Goal: Information Seeking & Learning: Learn about a topic

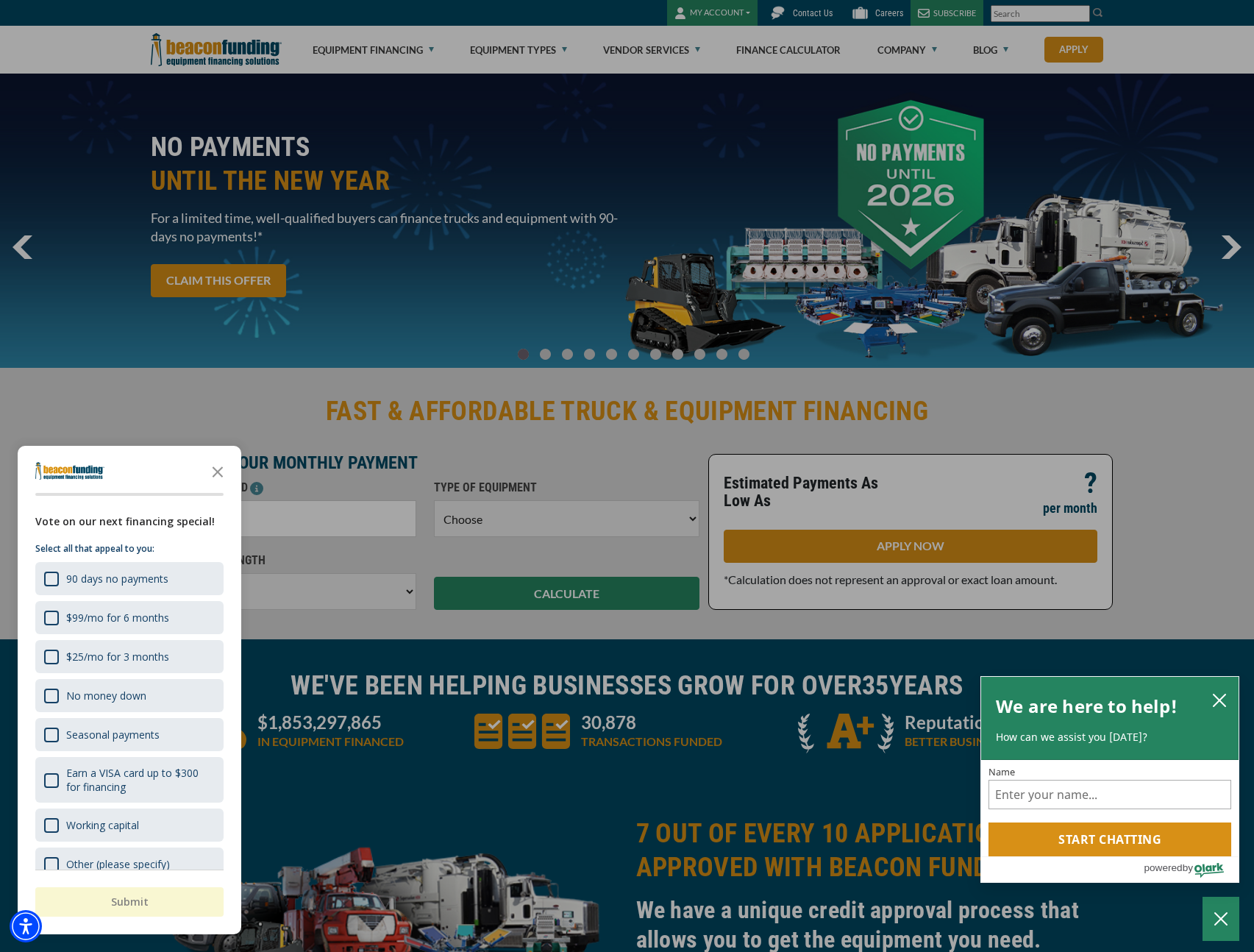
click at [469, 30] on div "button" at bounding box center [627, 476] width 1254 height 952
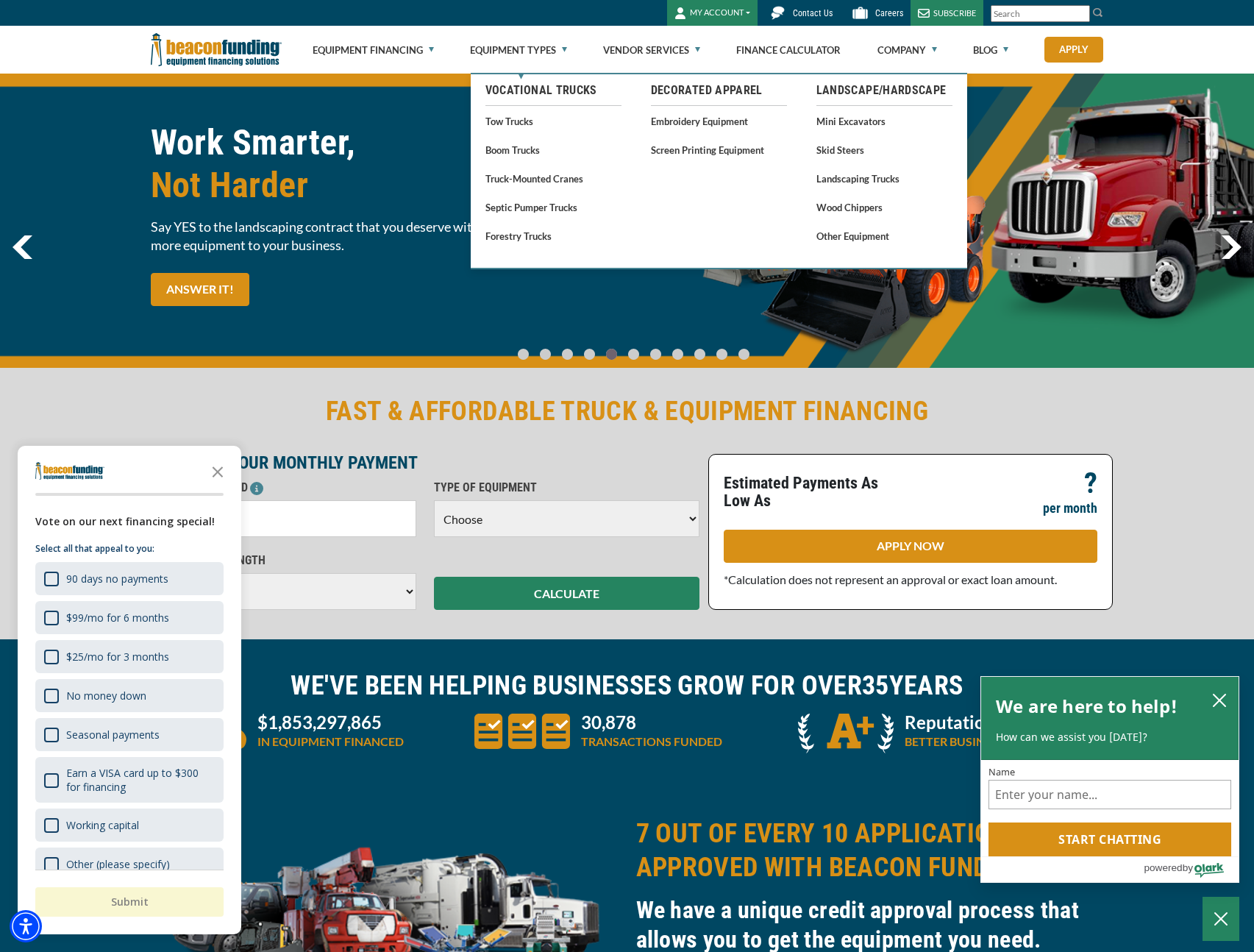
click at [537, 88] on link "Vocational Trucks" at bounding box center [553, 91] width 136 height 18
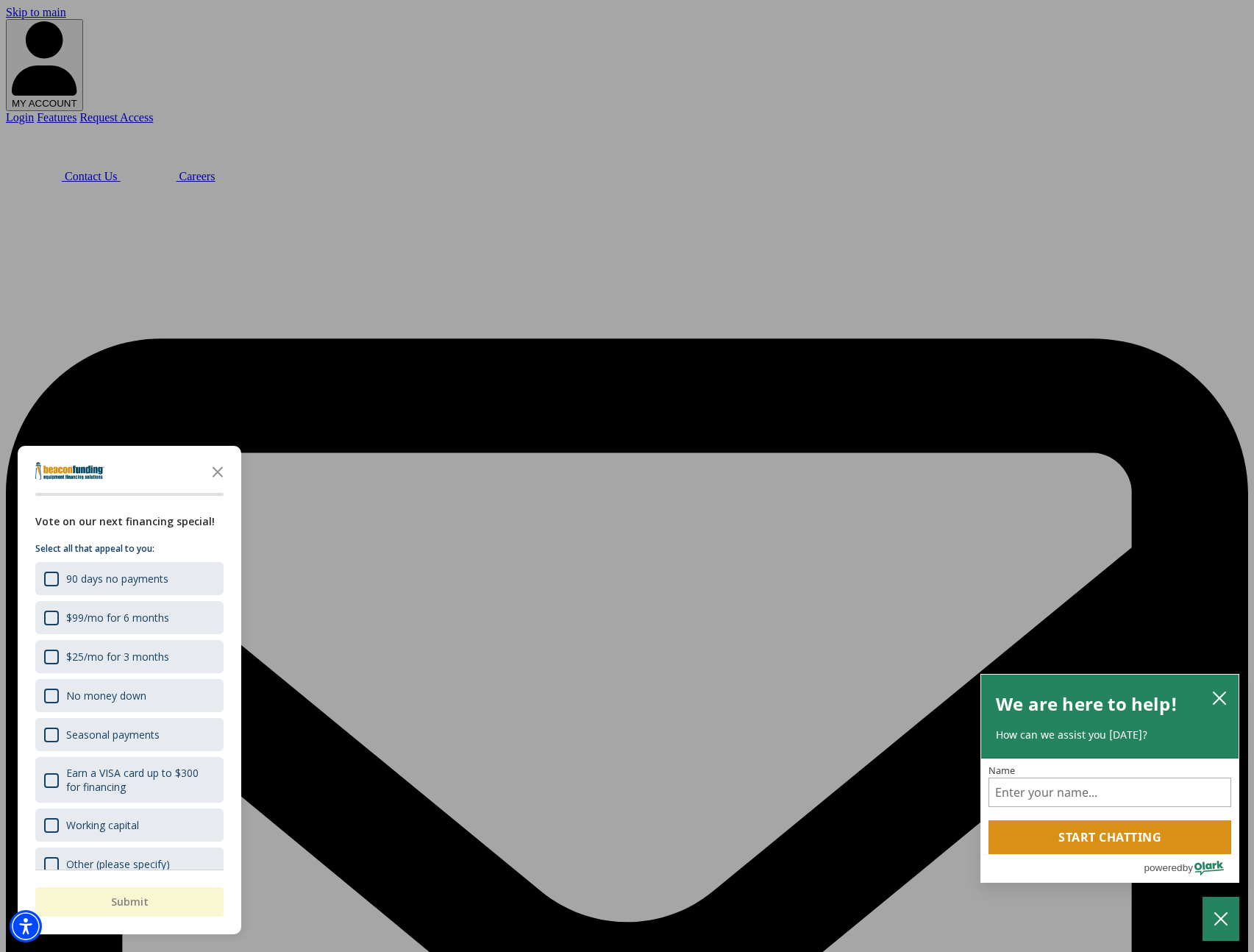
click at [596, 263] on div "button" at bounding box center [627, 476] width 1254 height 952
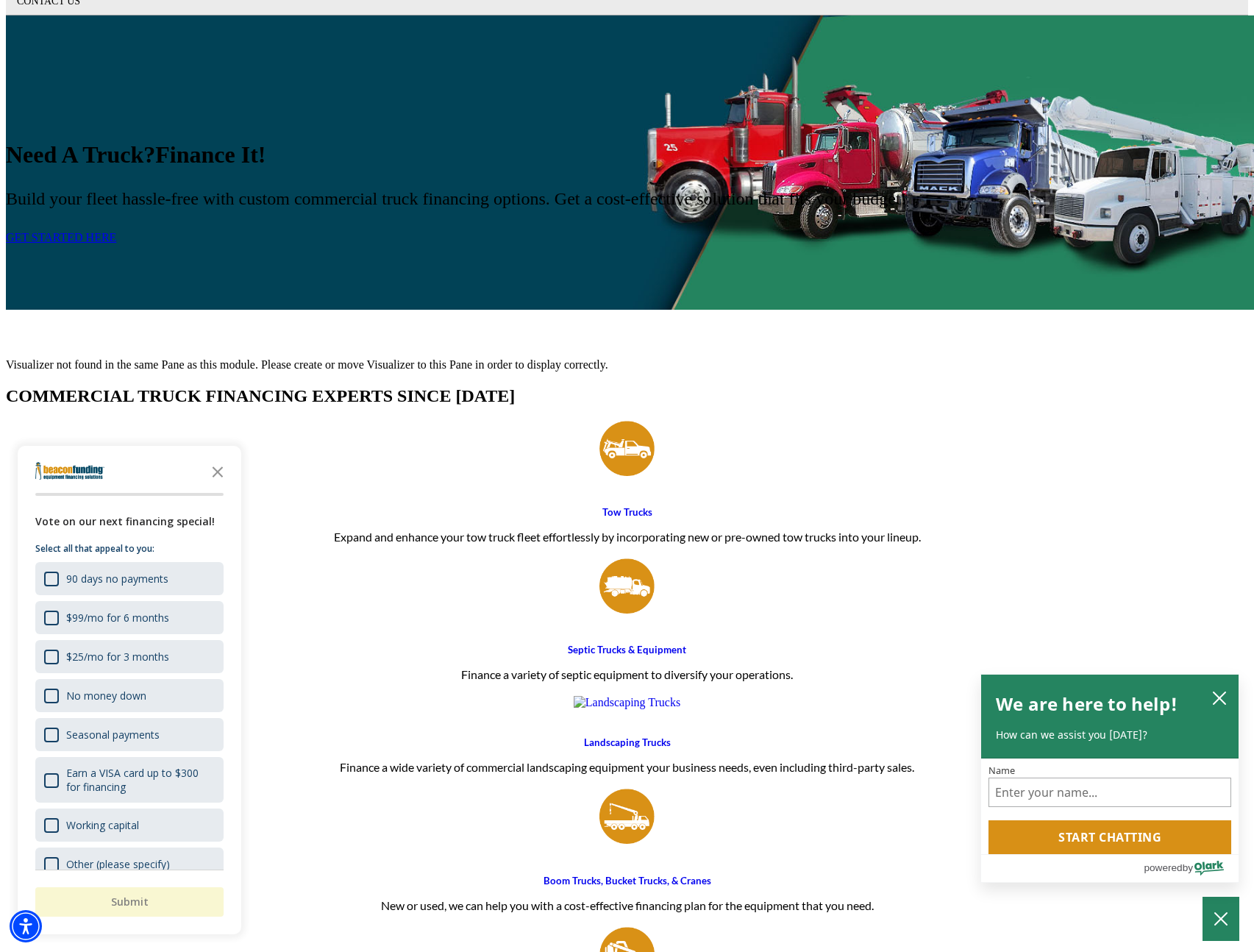
scroll to position [641, 0]
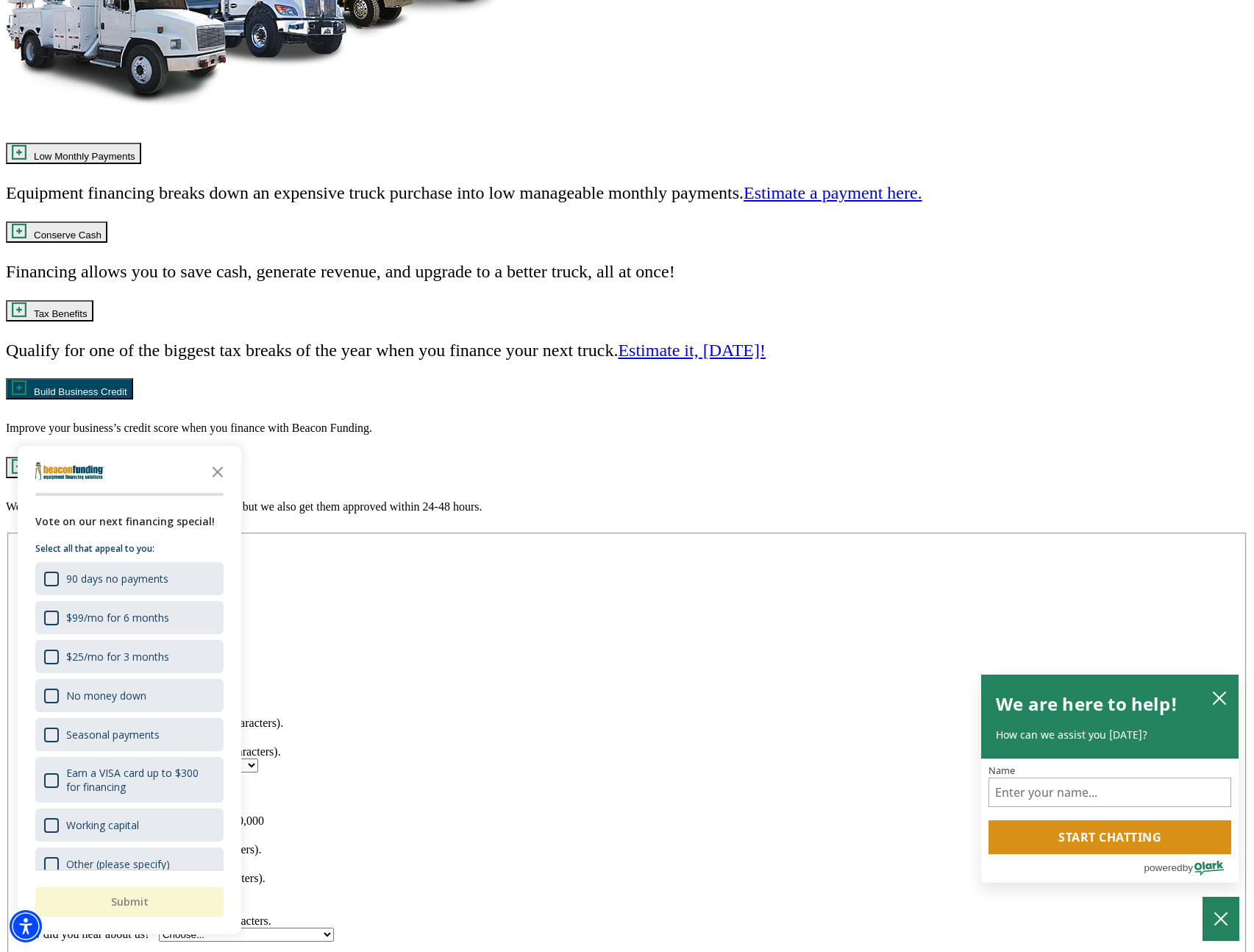
scroll to position [3611, 0]
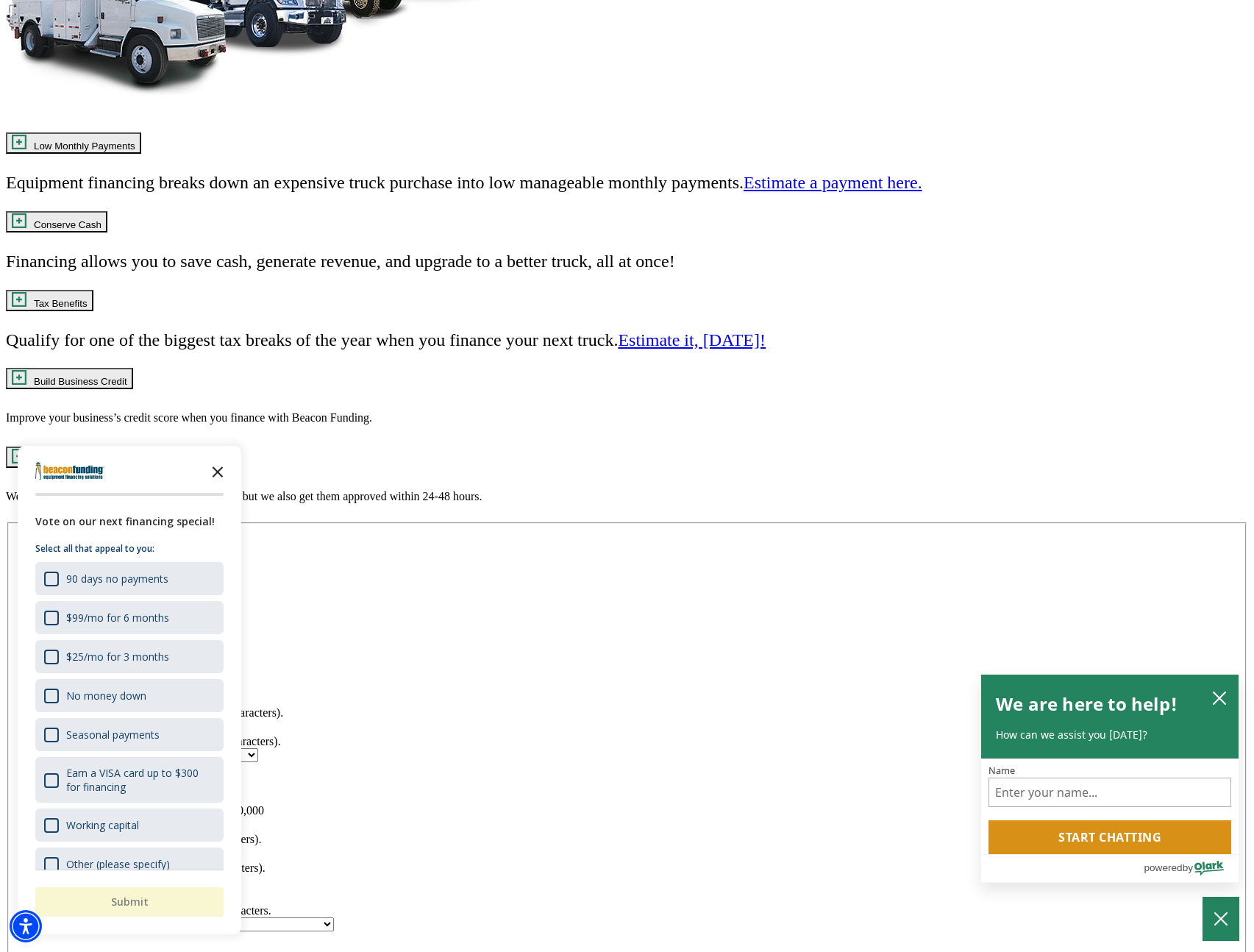
click at [222, 465] on icon "Close the survey" at bounding box center [217, 470] width 29 height 29
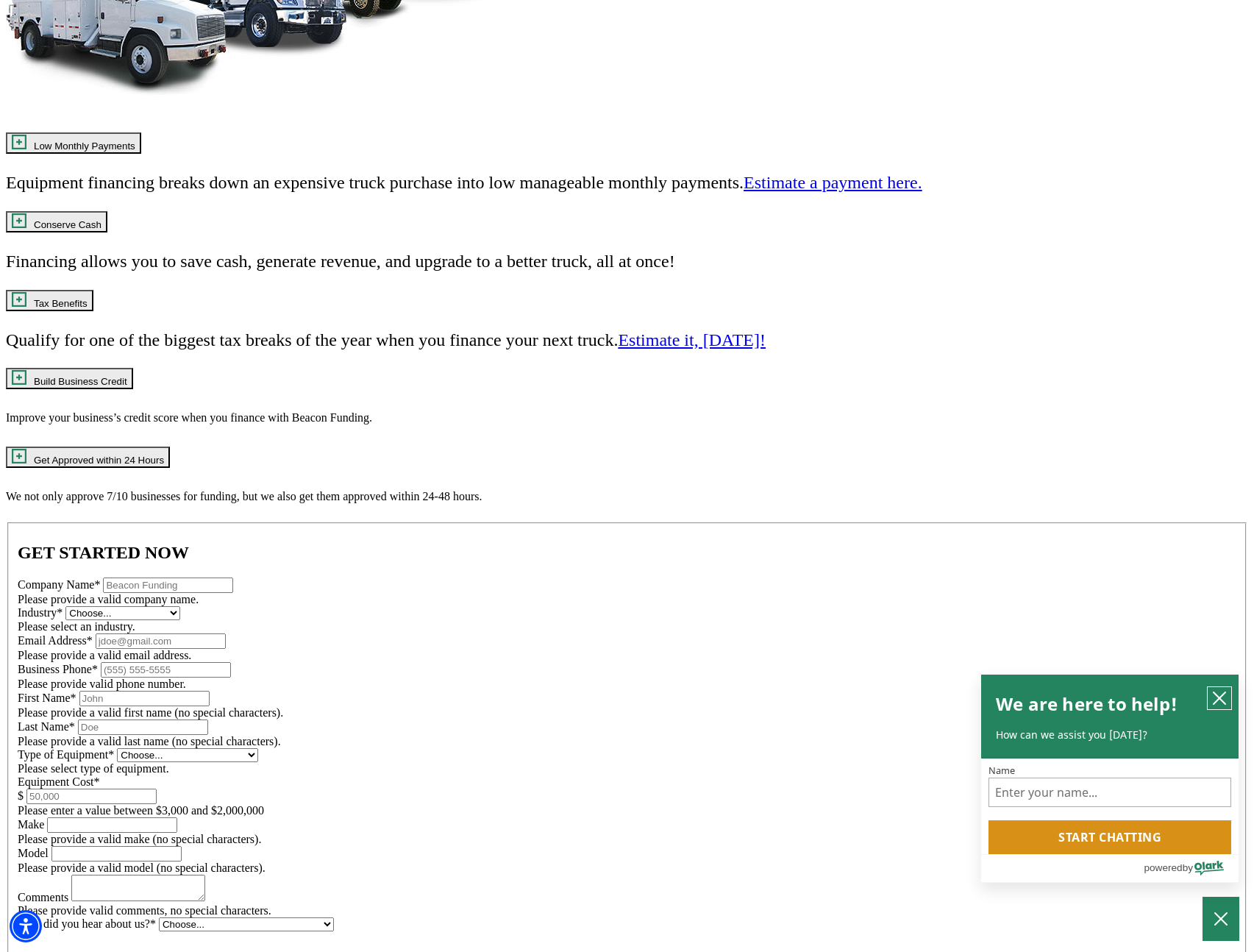
click at [1220, 705] on icon "close chatbox" at bounding box center [1220, 698] width 14 height 14
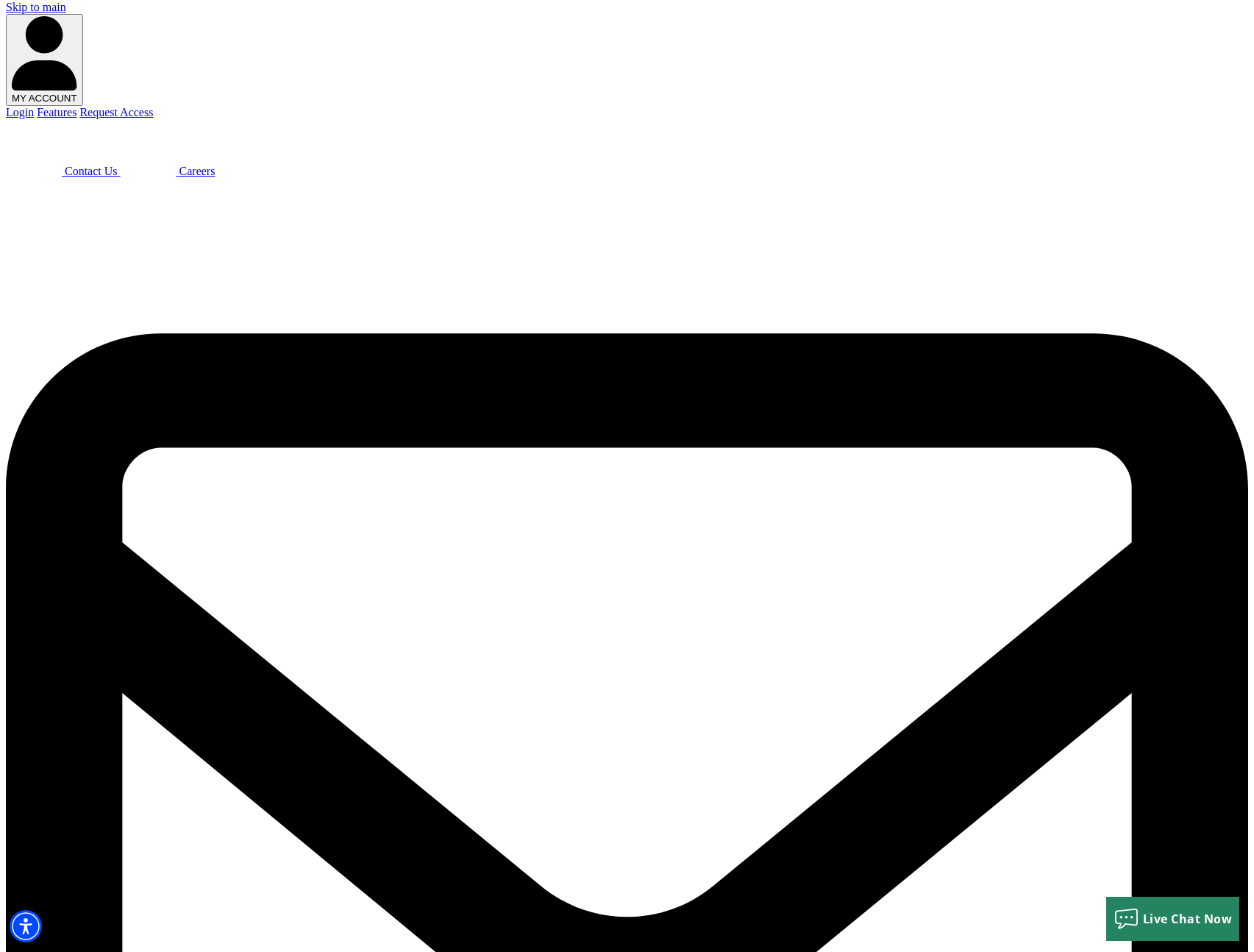
scroll to position [0, 0]
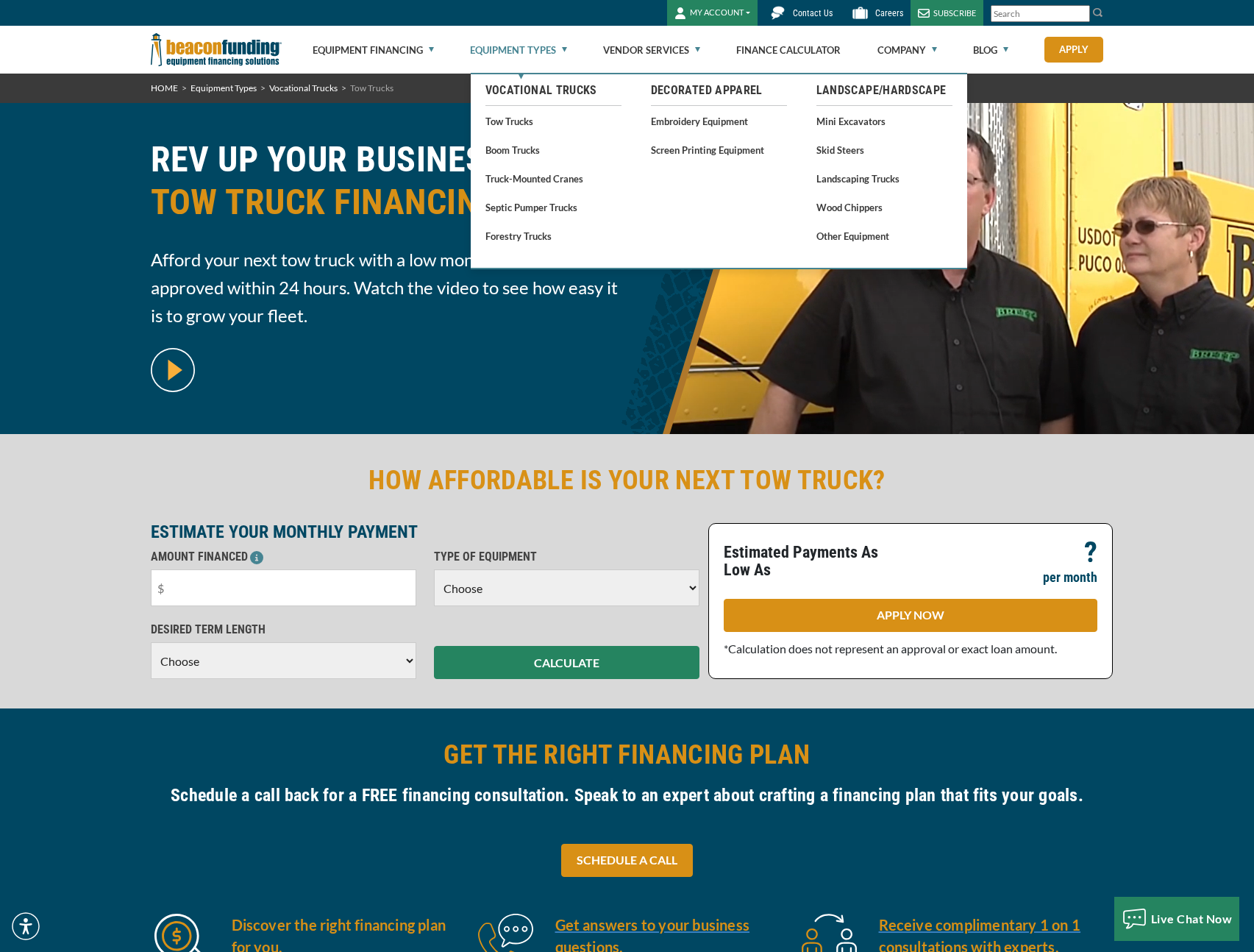
click at [546, 53] on link "Equipment Types" at bounding box center [518, 49] width 97 height 47
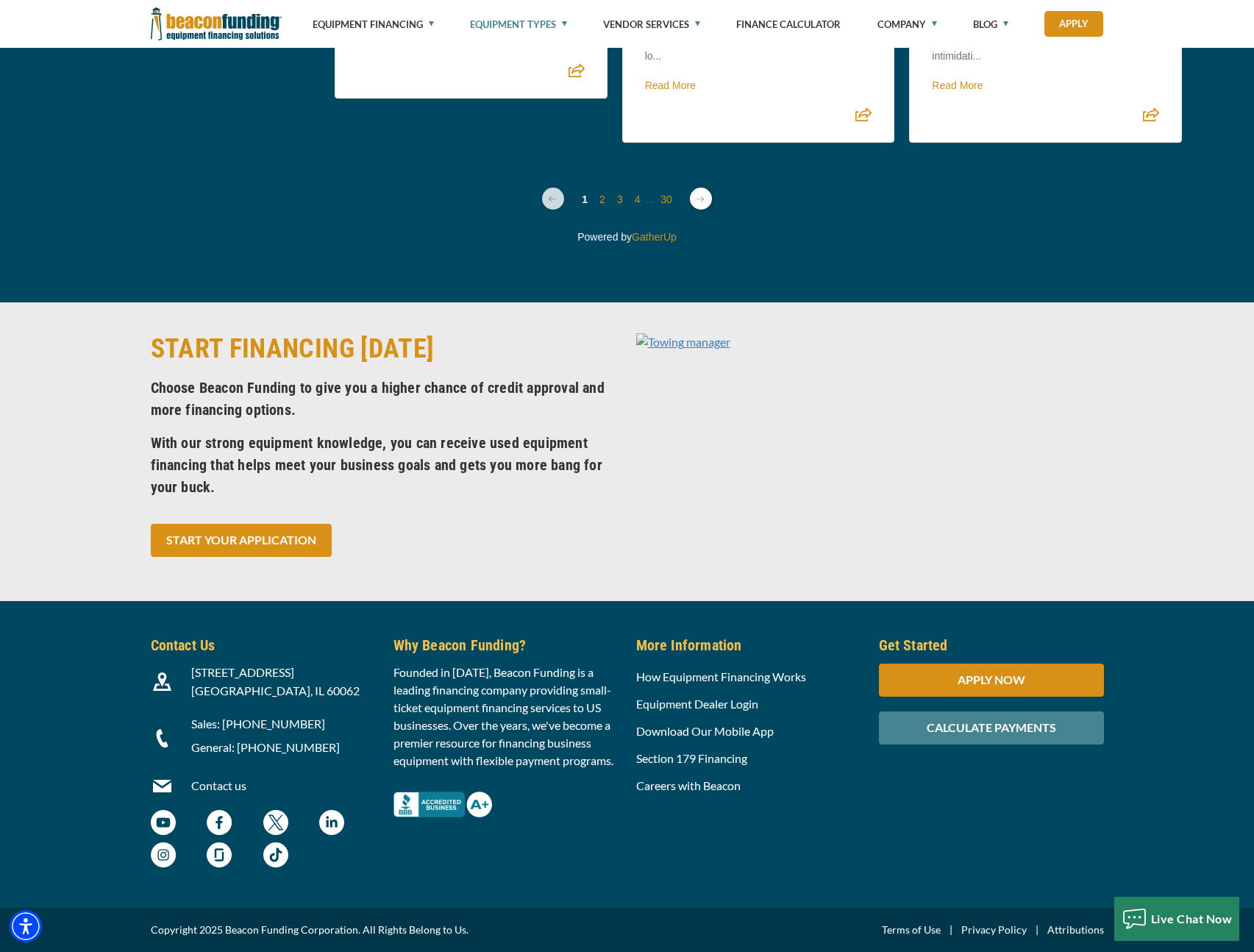
scroll to position [5593, 0]
click at [615, 832] on div "Why Beacon Funding? Founded in 1990, Beacon Funding is a leading financing comp…" at bounding box center [506, 754] width 243 height 240
